Goal: Task Accomplishment & Management: Manage account settings

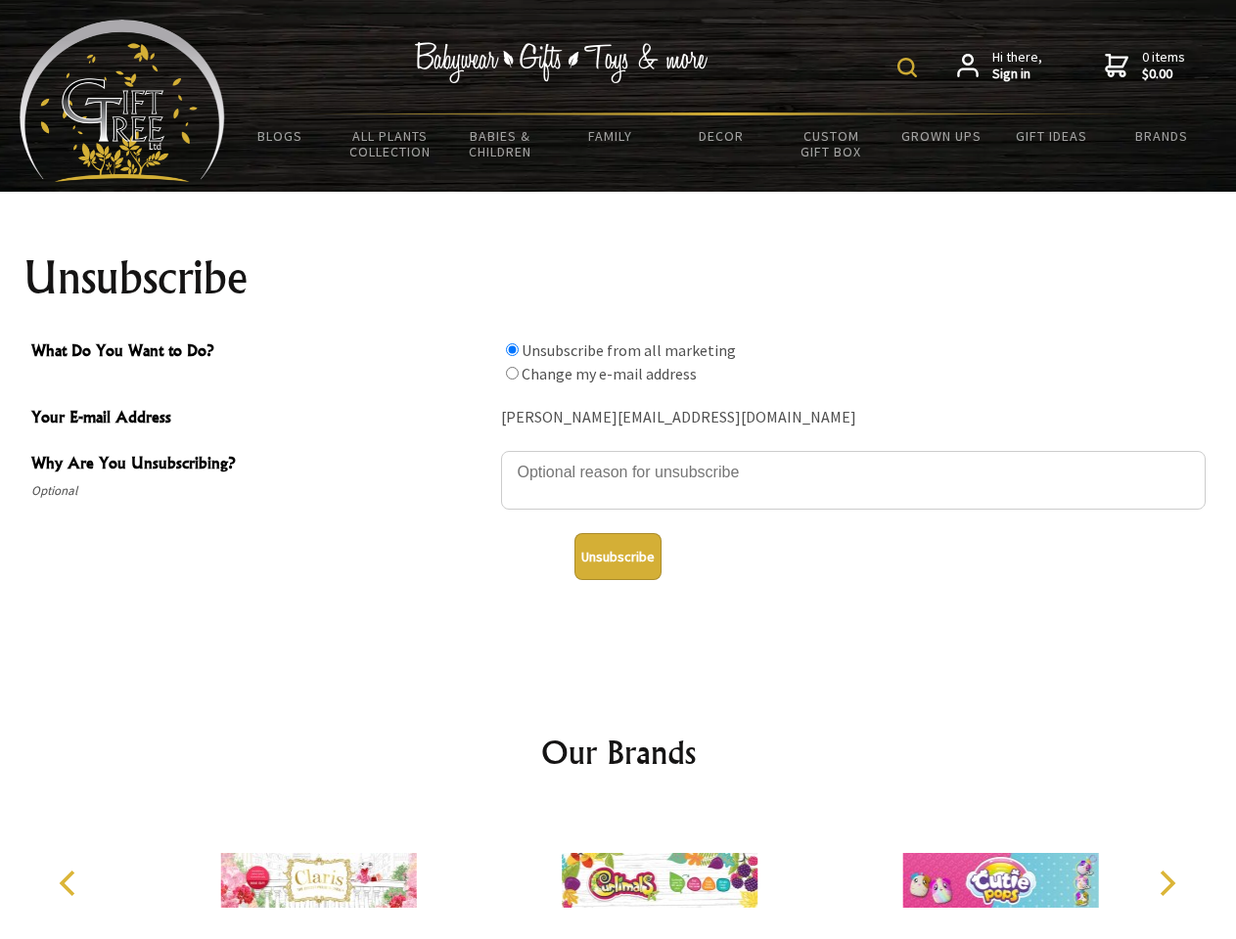
click at [910, 68] on img at bounding box center [907, 68] width 20 height 20
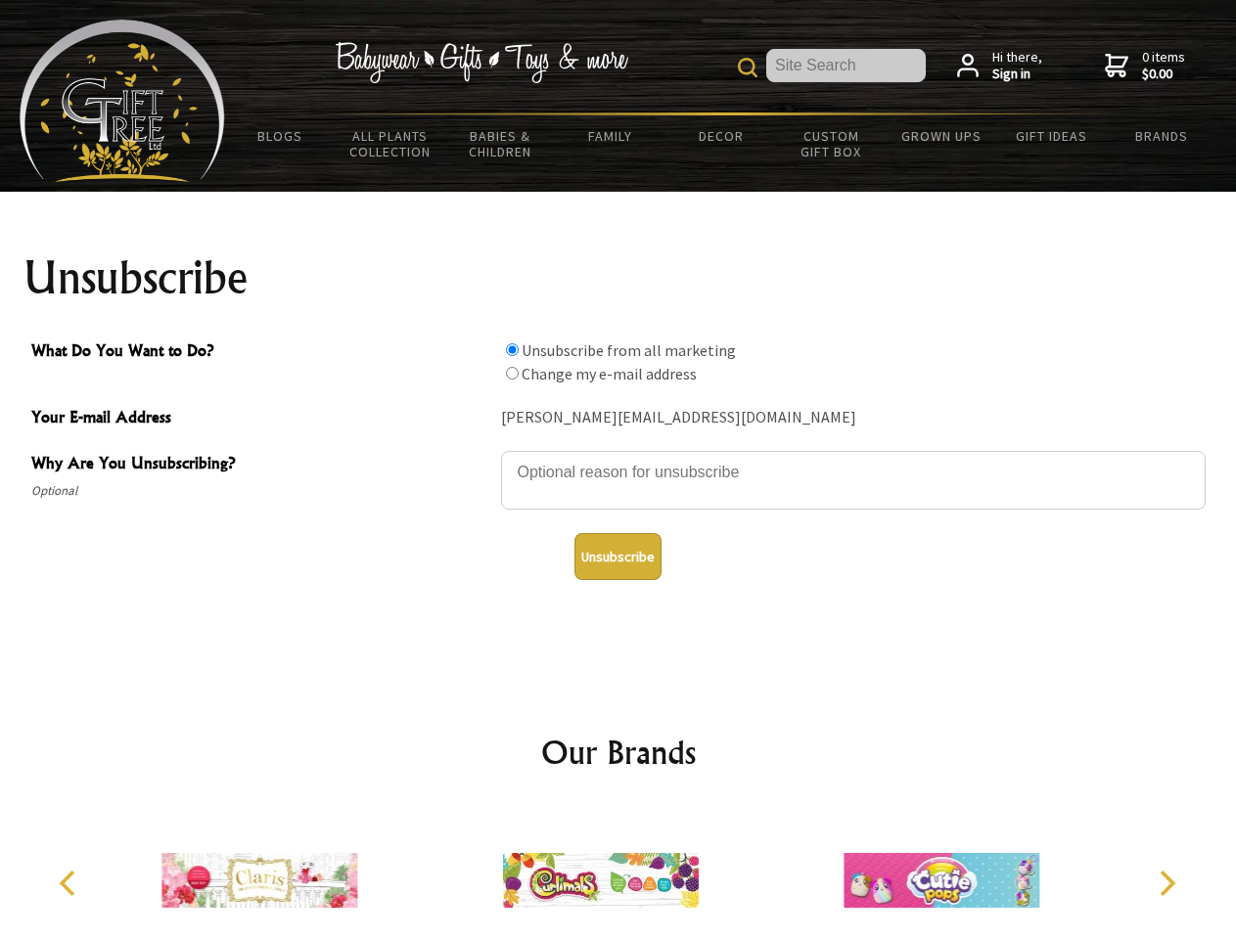
click at [618, 458] on textarea "Why Are You Unsubscribing?" at bounding box center [853, 480] width 704 height 59
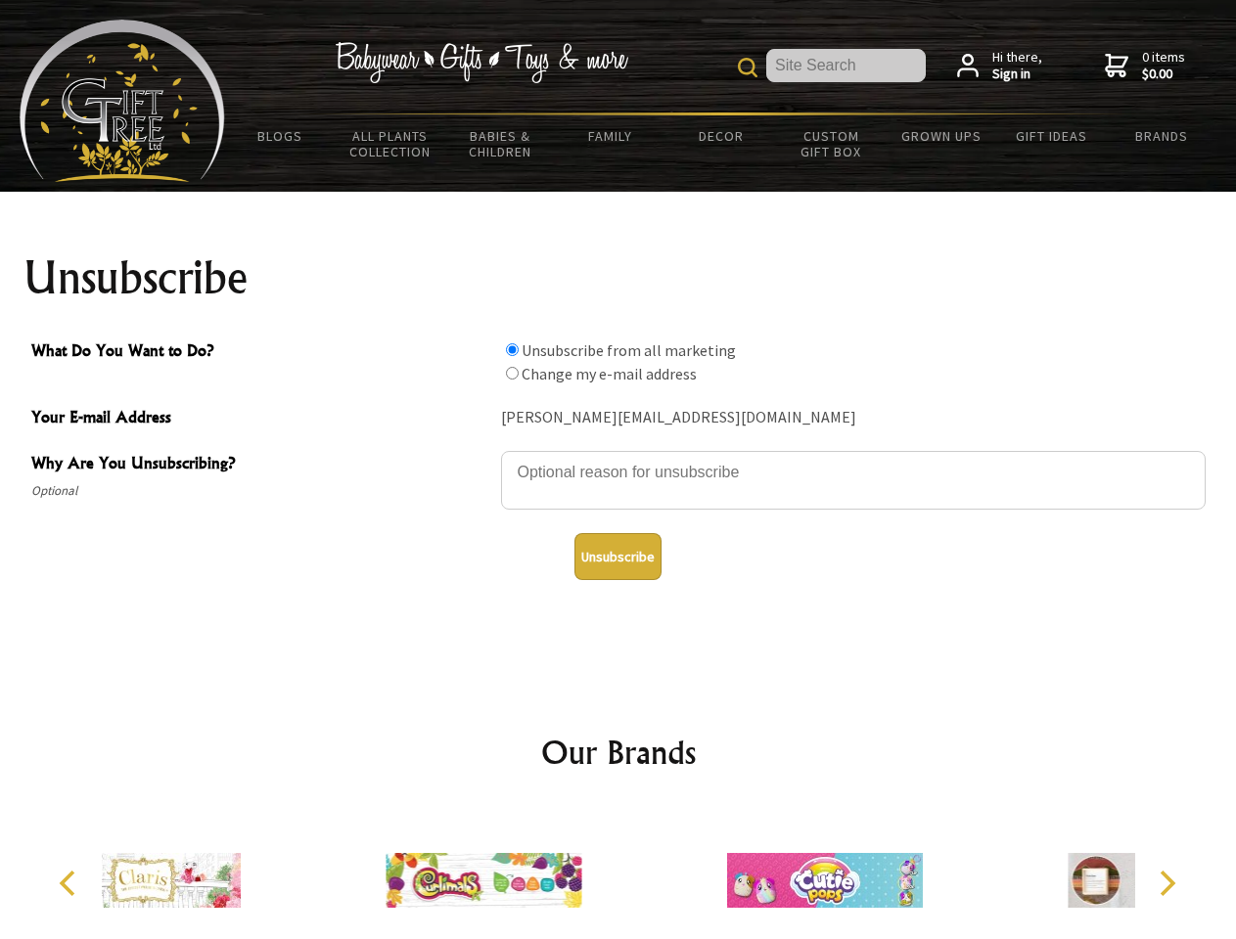
click at [512, 349] on input "What Do You Want to Do?" at bounding box center [512, 349] width 13 height 13
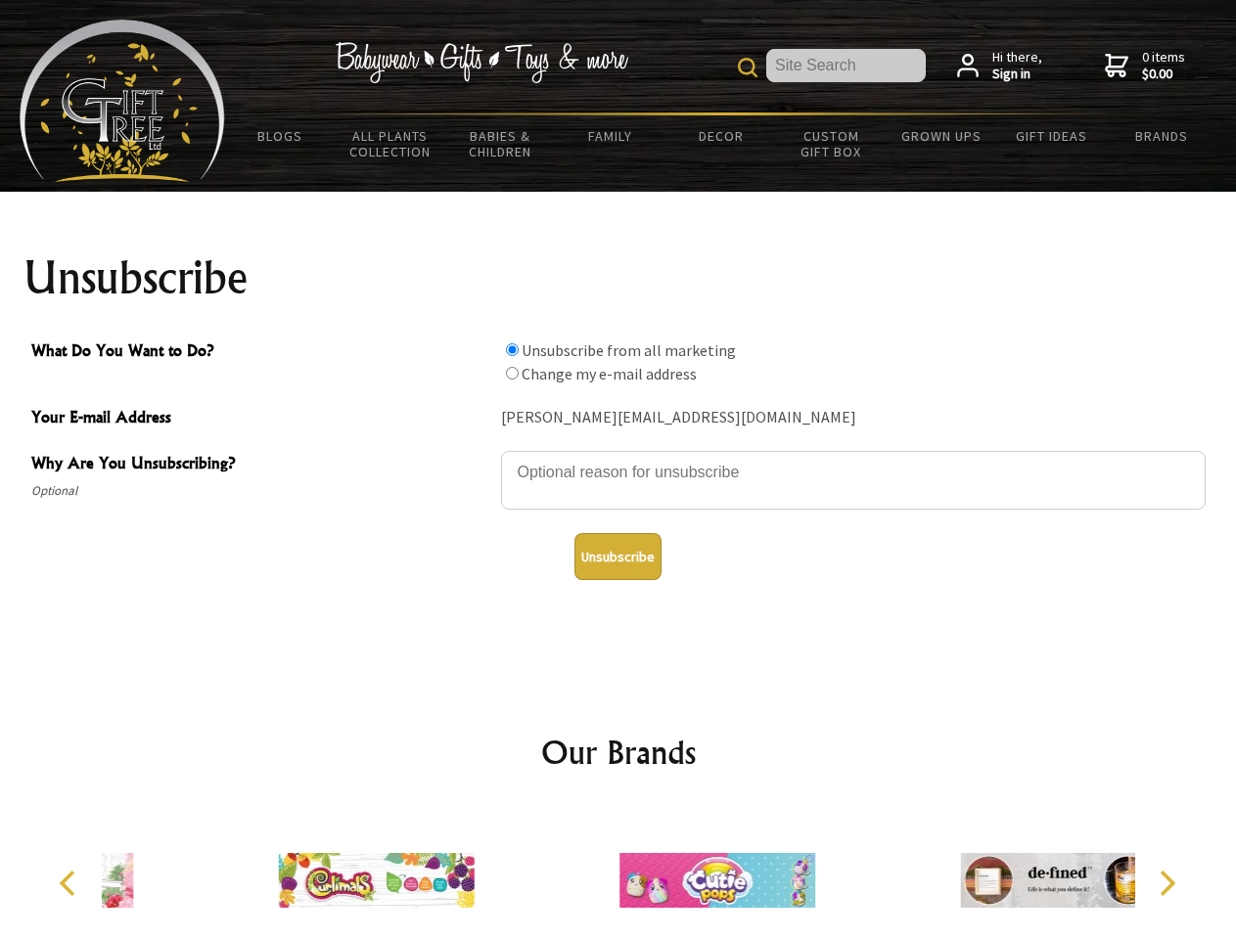
click at [512, 373] on input "What Do You Want to Do?" at bounding box center [512, 373] width 13 height 13
radio input "true"
click at [617, 557] on button "Unsubscribe" at bounding box center [617, 556] width 87 height 47
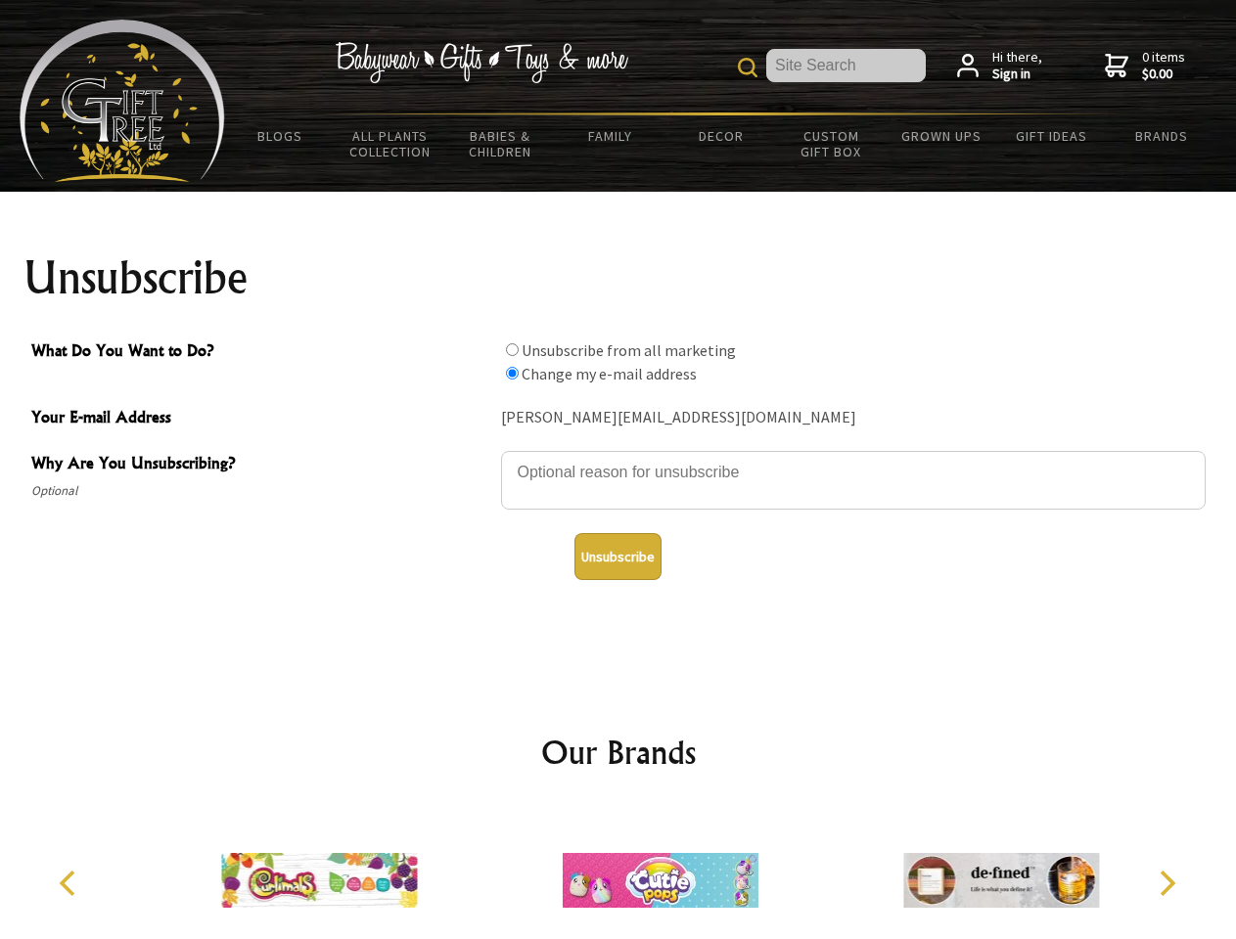
click at [70, 883] on icon "Previous" at bounding box center [69, 883] width 25 height 25
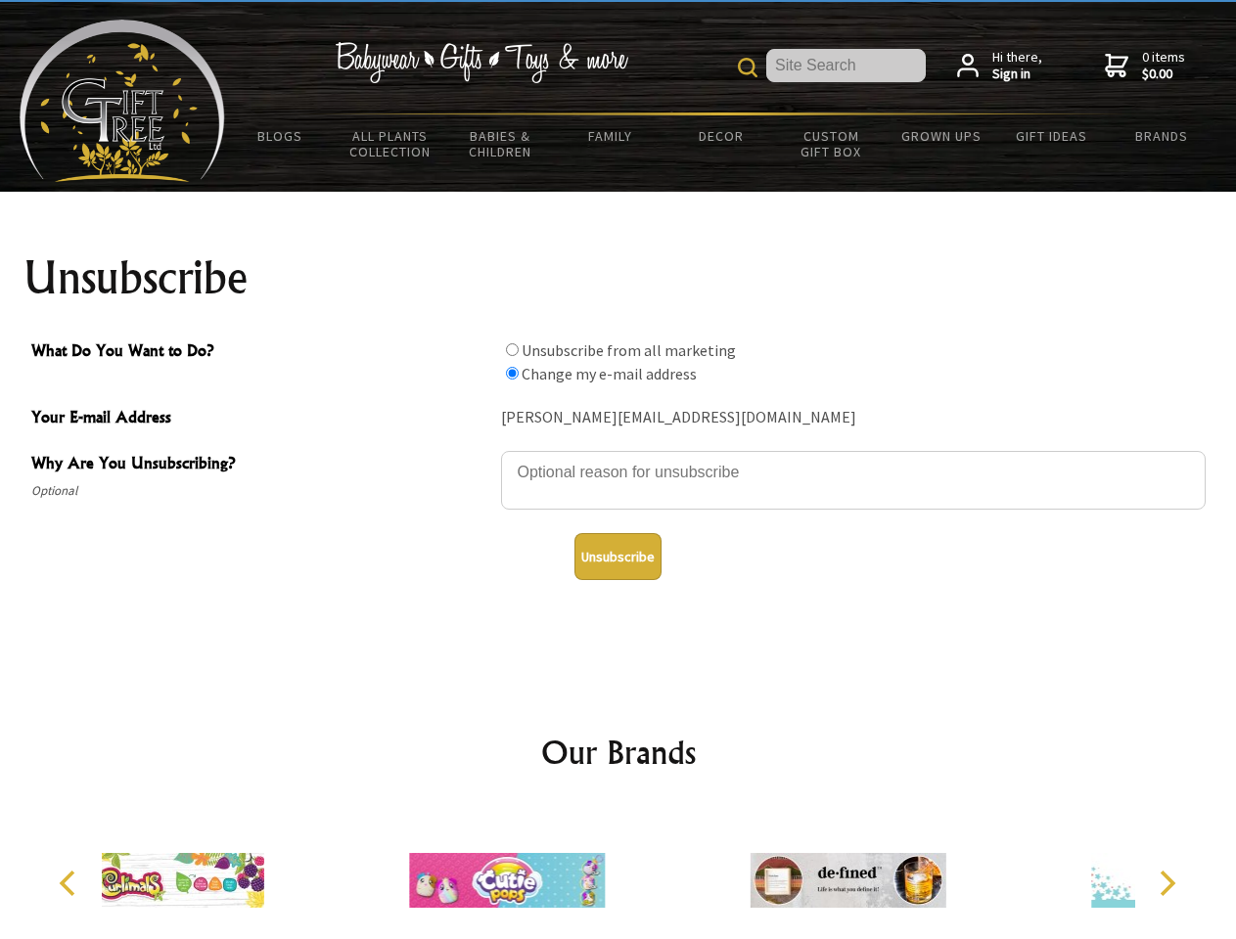
click at [1166, 883] on icon "Next" at bounding box center [1165, 883] width 25 height 25
